Goal: Task Accomplishment & Management: Use online tool/utility

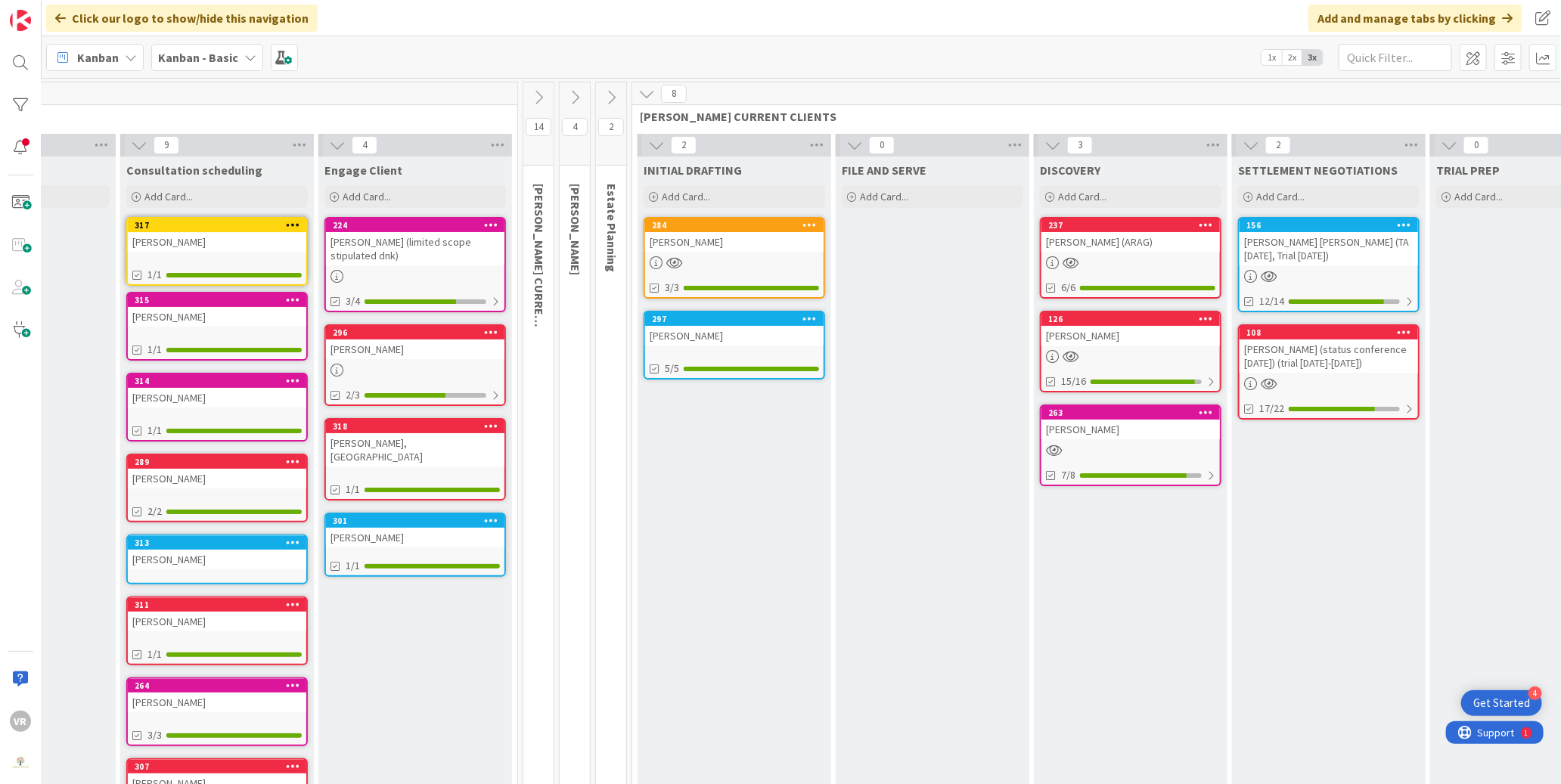
scroll to position [0, 147]
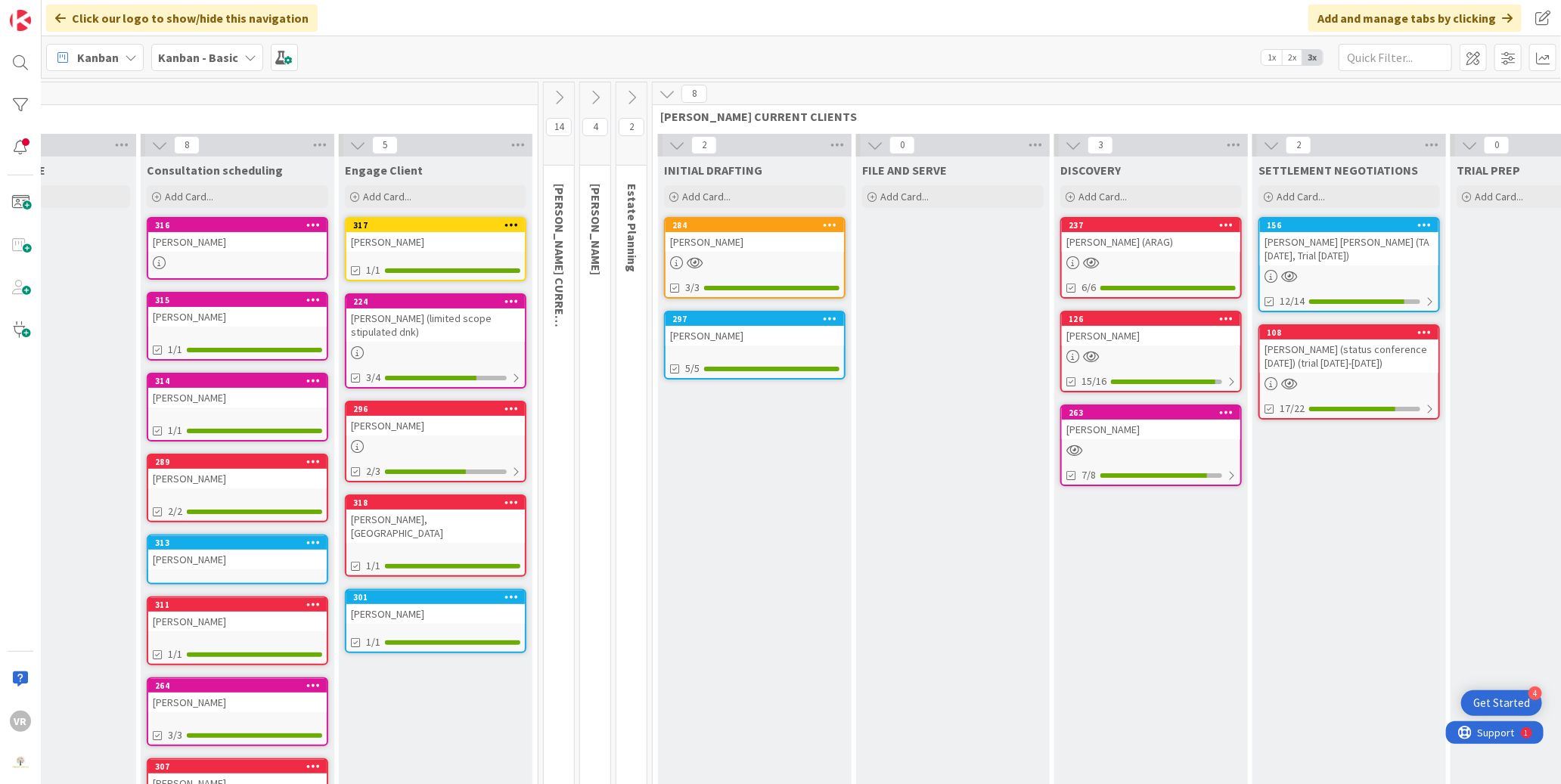
click at [439, 250] on div "[PERSON_NAME]" at bounding box center [436, 242] width 178 height 20
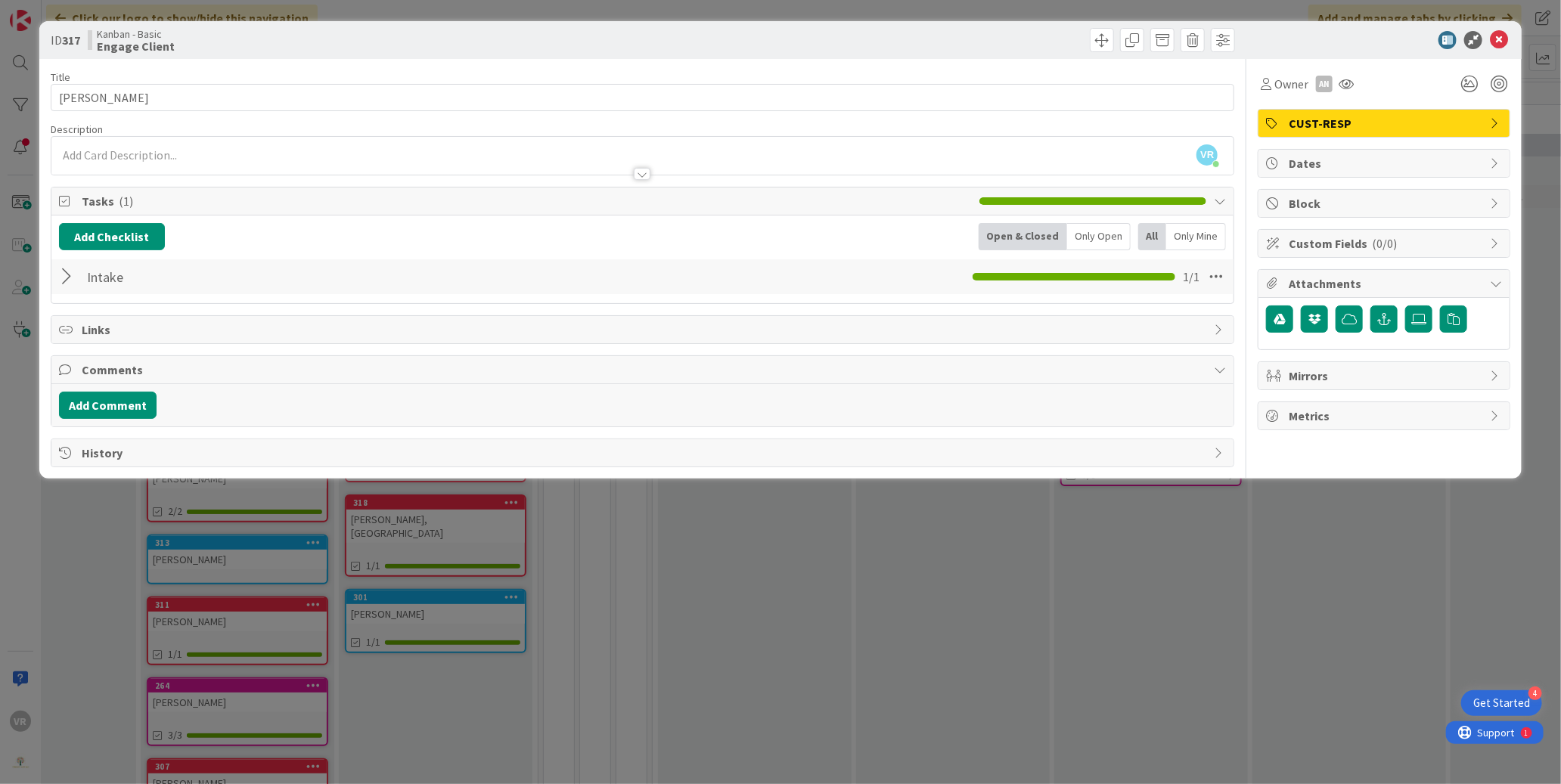
click at [1399, 121] on span "CUST-RESP" at bounding box center [1385, 123] width 193 height 18
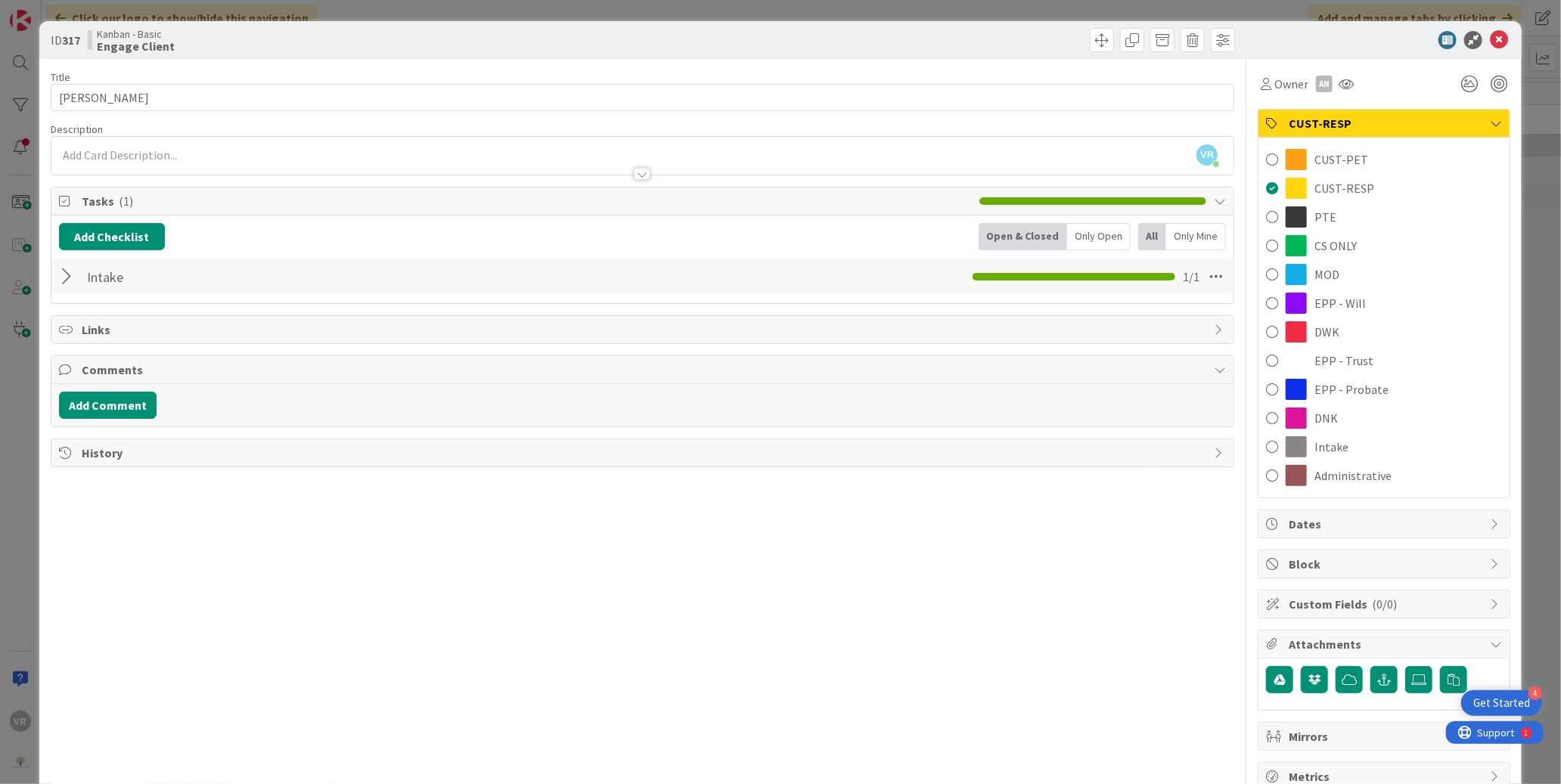
click at [567, 175] on div "Title 16 / 128 [PERSON_NAME] Description VR [PERSON_NAME] just joined Owner AN …" at bounding box center [643, 424] width 1184 height 731
click at [567, 160] on div at bounding box center [643, 167] width 1183 height 16
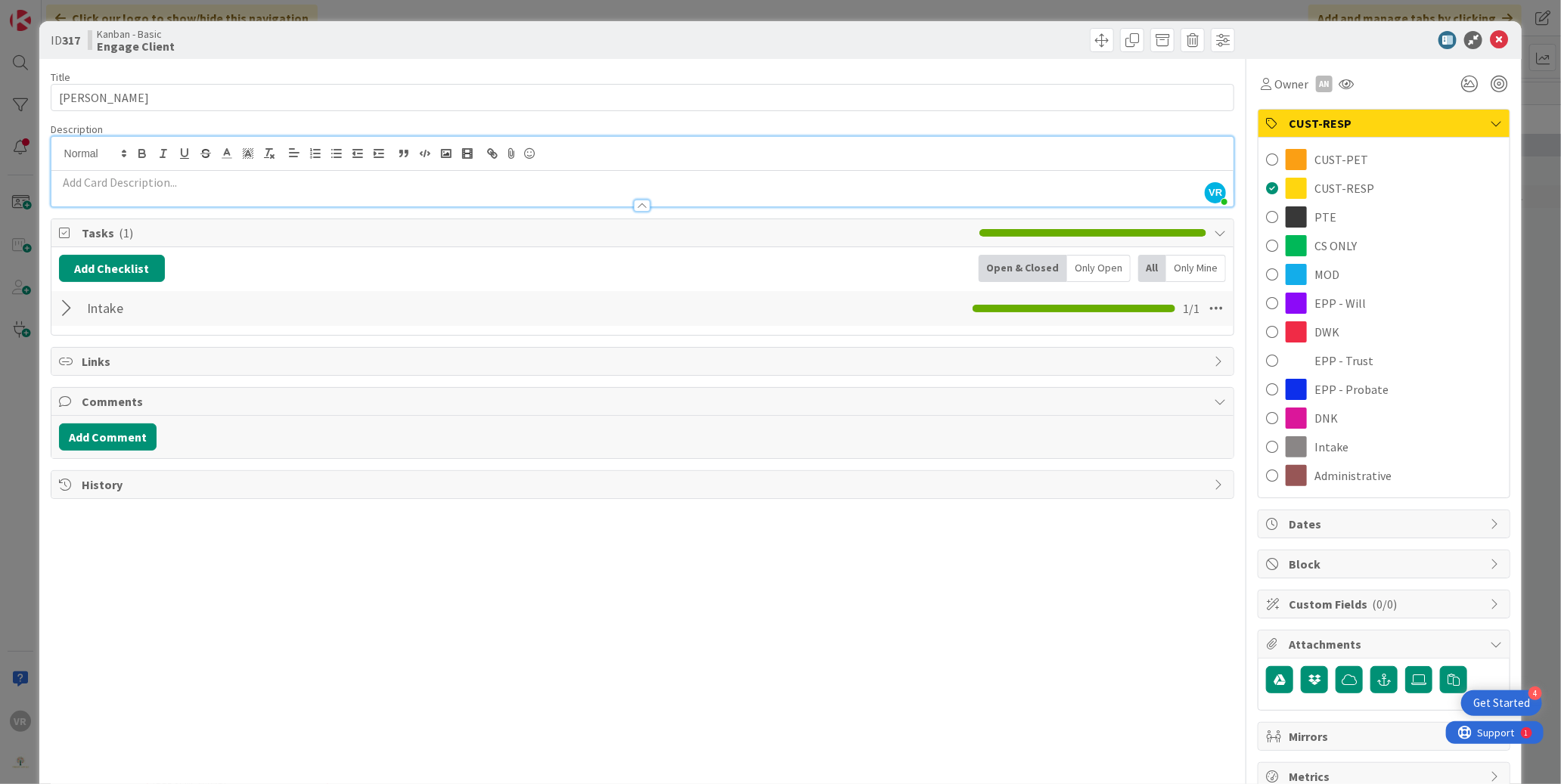
click at [576, 180] on p at bounding box center [642, 182] width 1167 height 18
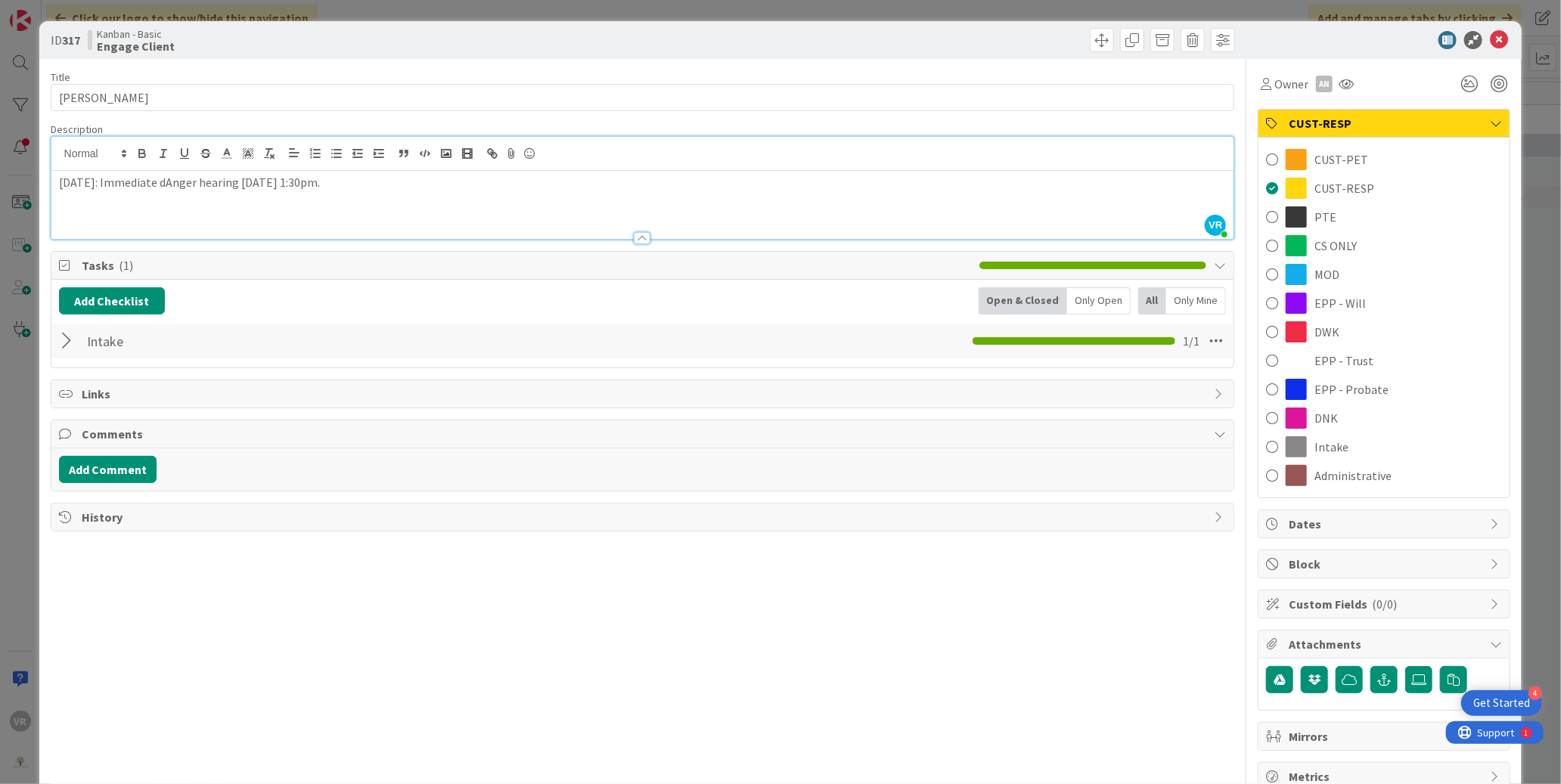
click at [71, 336] on div at bounding box center [69, 341] width 20 height 27
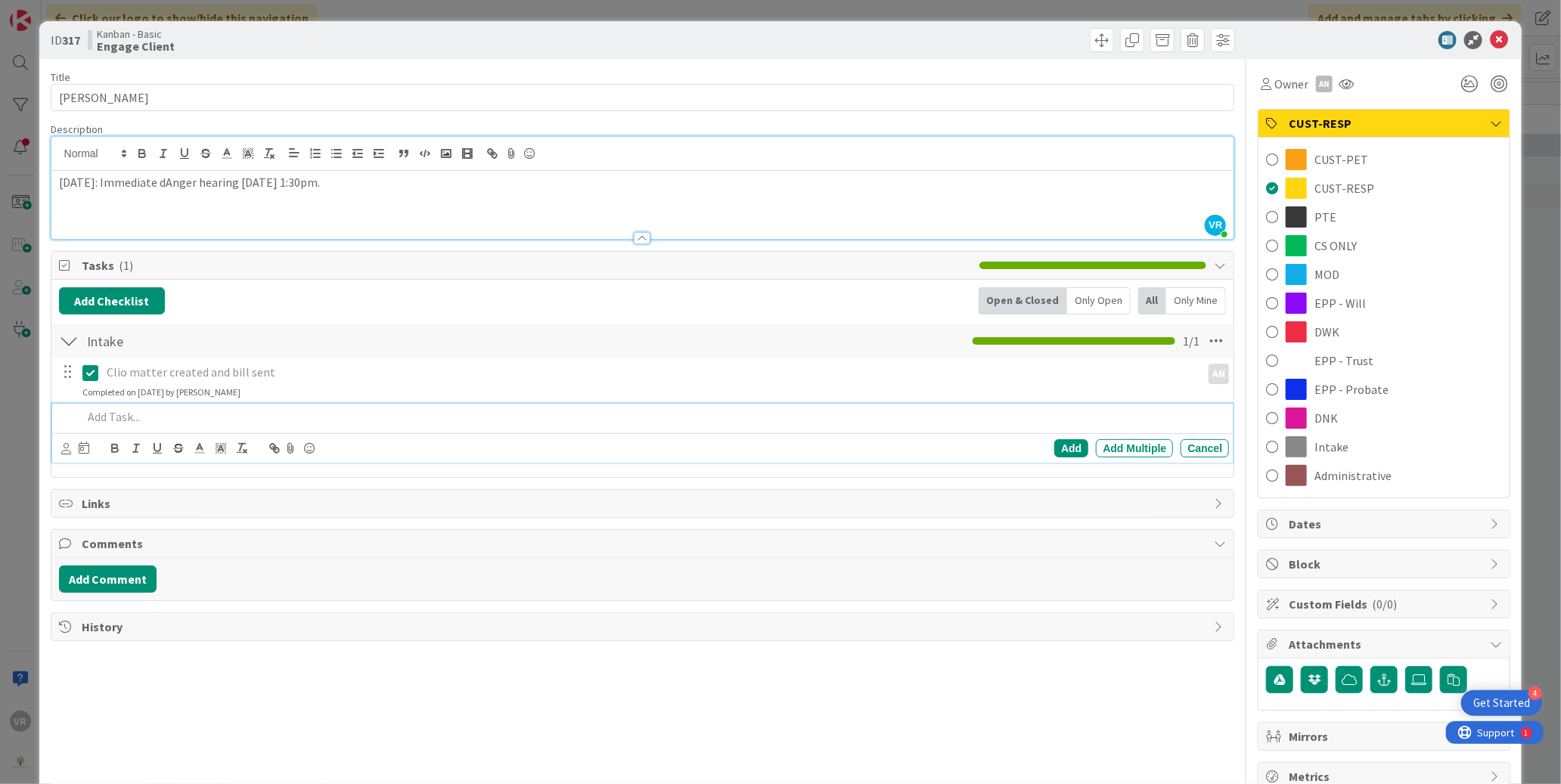
click at [130, 418] on p at bounding box center [653, 416] width 1141 height 18
click at [1054, 456] on div "Add" at bounding box center [1071, 448] width 34 height 18
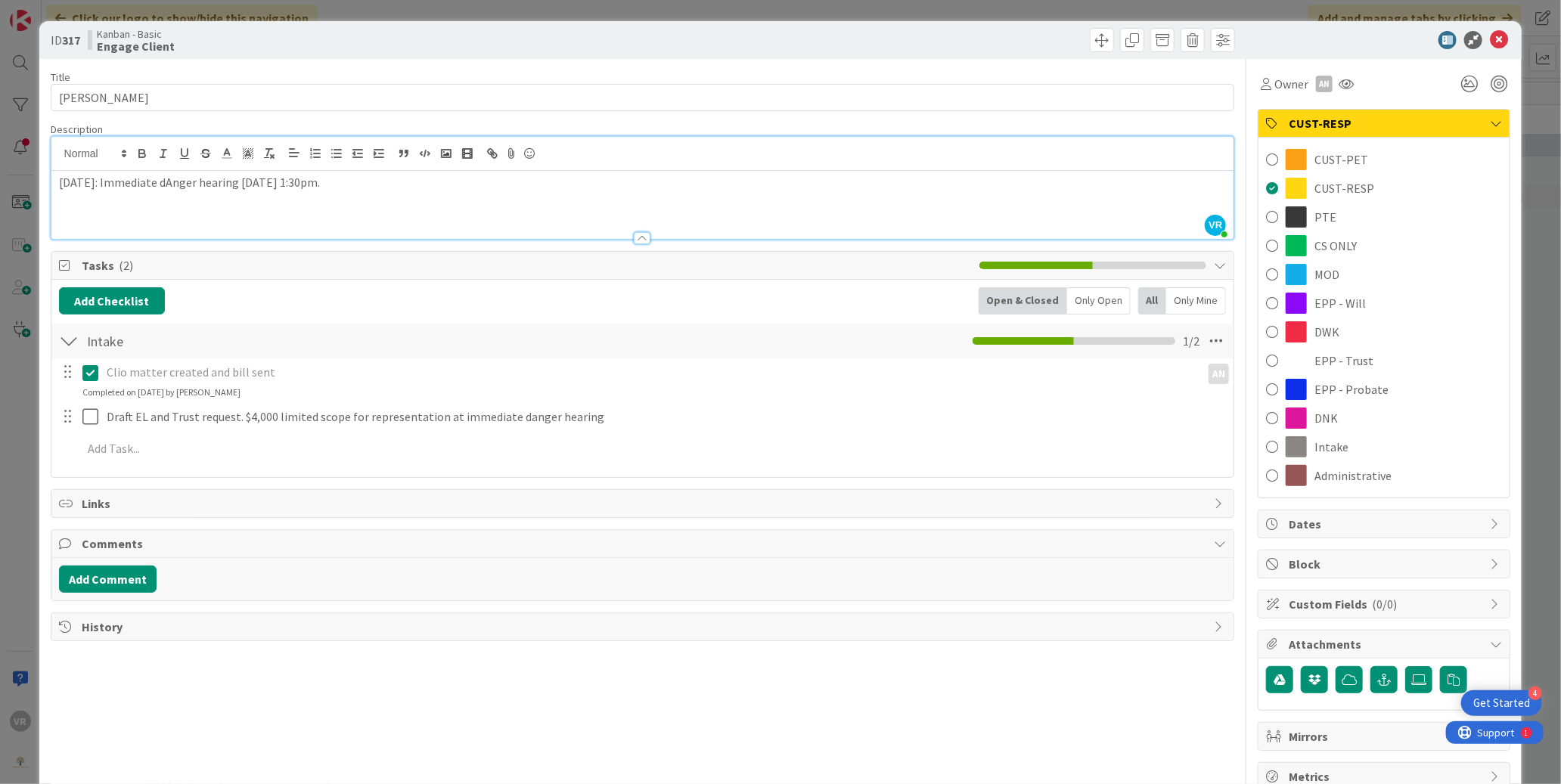
click at [31, 389] on div "ID 317 Kanban - Basic Engage Client Title 16 / 128 [PERSON_NAME] Description VR…" at bounding box center [780, 392] width 1561 height 784
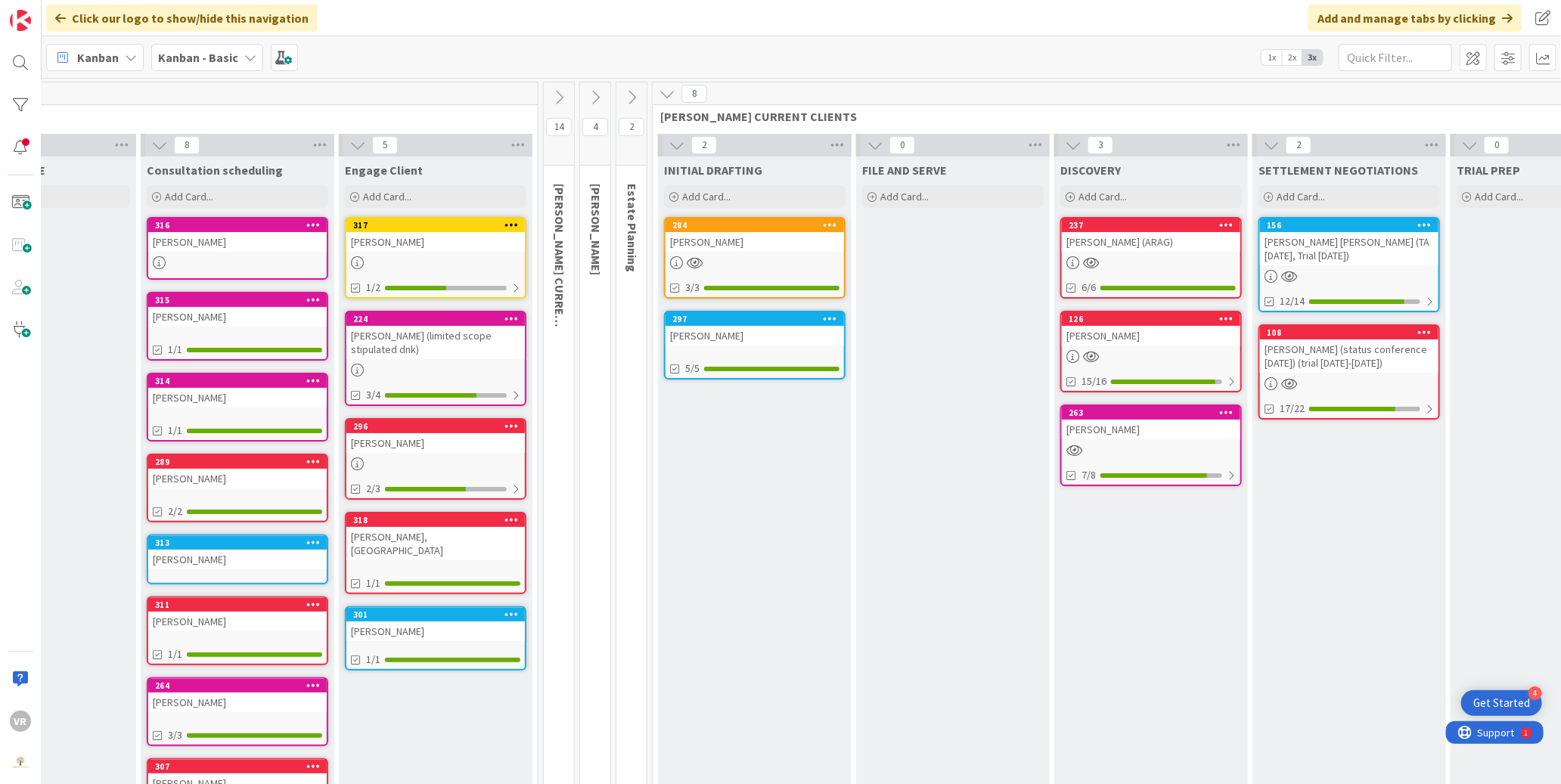
click at [445, 238] on div "[PERSON_NAME]" at bounding box center [436, 242] width 178 height 20
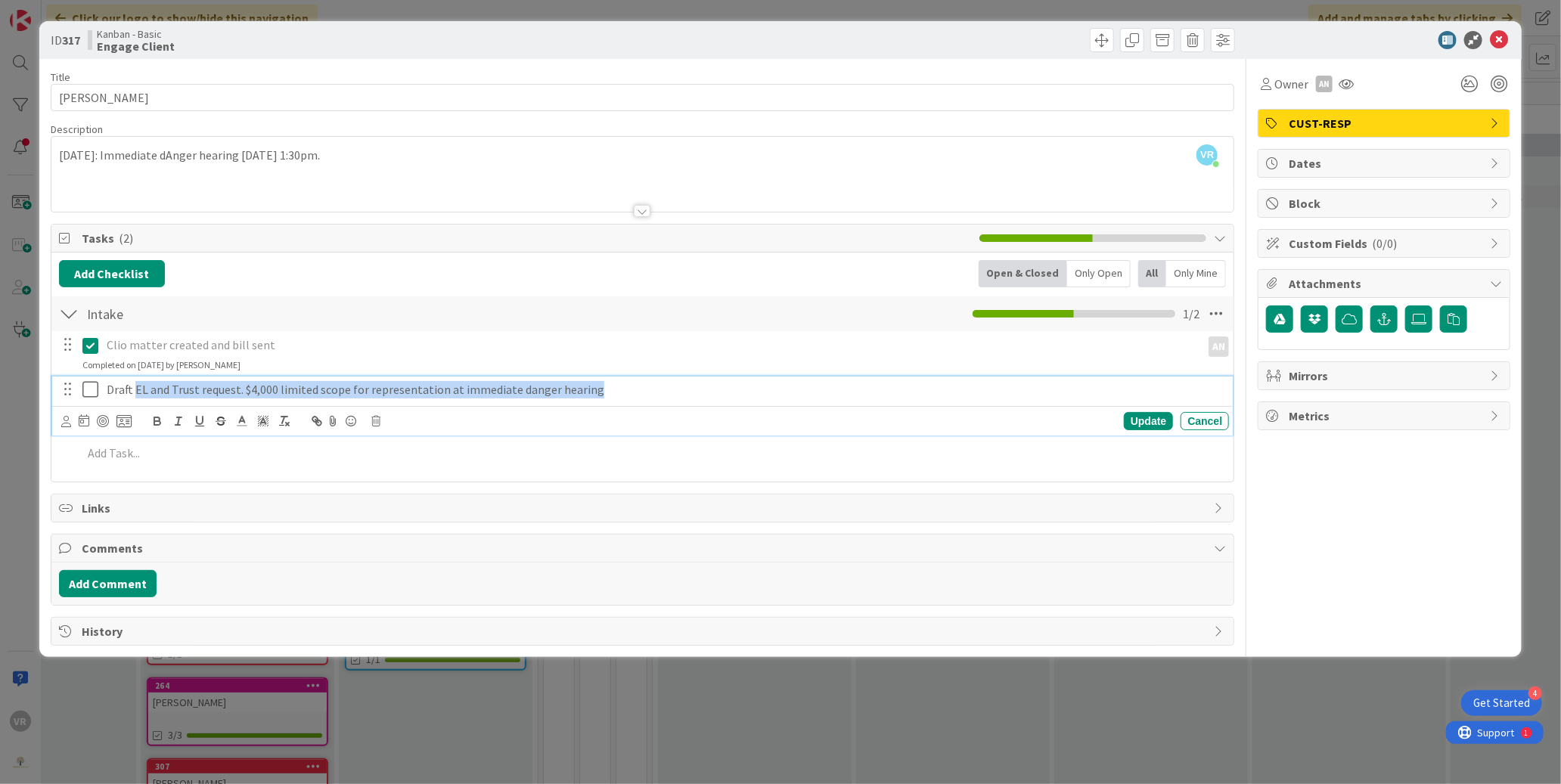
drag, startPoint x: 136, startPoint y: 397, endPoint x: 428, endPoint y: 397, distance: 292.0
click at [390, 401] on div "Draft EL and Trust request. $4,000 limited scope for representation at immediat…" at bounding box center [665, 390] width 1128 height 27
click at [433, 397] on p "Draft EL and Trust request. $4,000 limited scope for representation at immediat…" at bounding box center [665, 390] width 1116 height 18
click at [592, 253] on div "Add Checklist Open & Closed Only Open All Only Mine Intake Checklist Name 6 / 6…" at bounding box center [643, 367] width 1183 height 229
